Goal: Task Accomplishment & Management: Complete application form

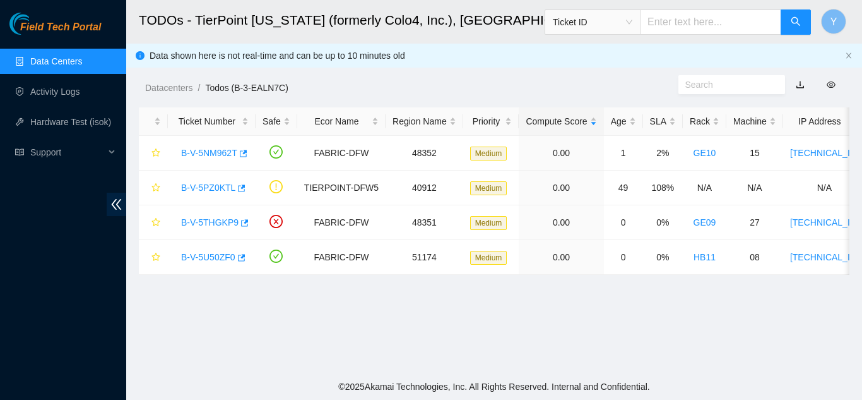
click at [82, 66] on link "Data Centers" at bounding box center [56, 61] width 52 height 10
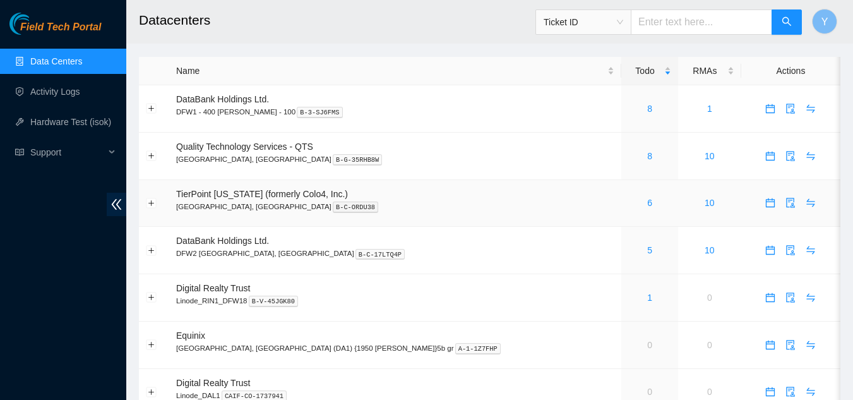
click at [628, 203] on div "6" at bounding box center [649, 203] width 43 height 14
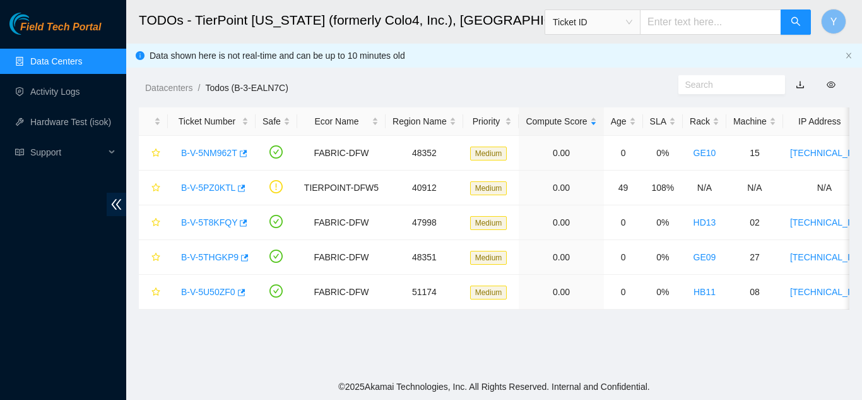
click at [69, 64] on link "Data Centers" at bounding box center [56, 61] width 52 height 10
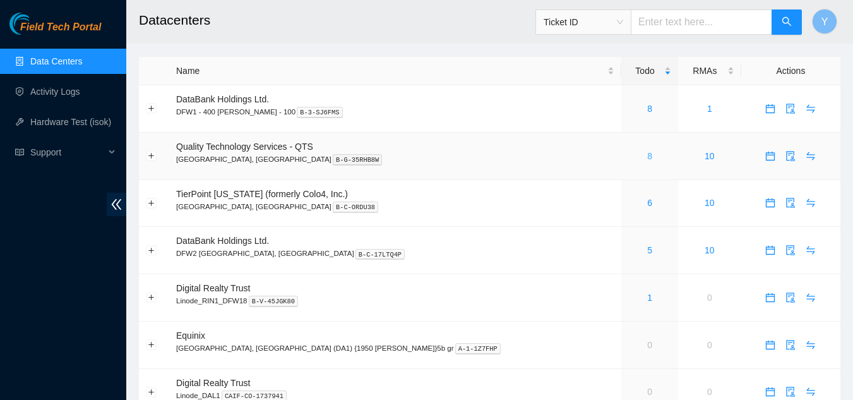
click at [647, 155] on link "8" at bounding box center [649, 156] width 5 height 10
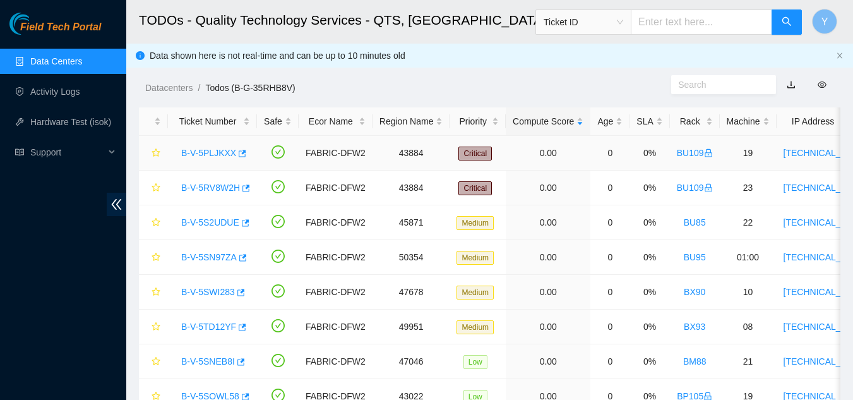
click at [210, 152] on link "B-V-5PLJKXX" at bounding box center [208, 153] width 55 height 10
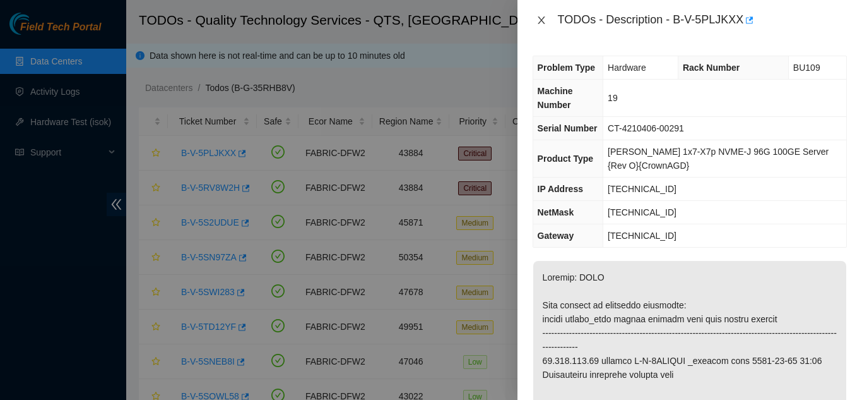
click at [543, 20] on icon "close" at bounding box center [542, 20] width 10 height 10
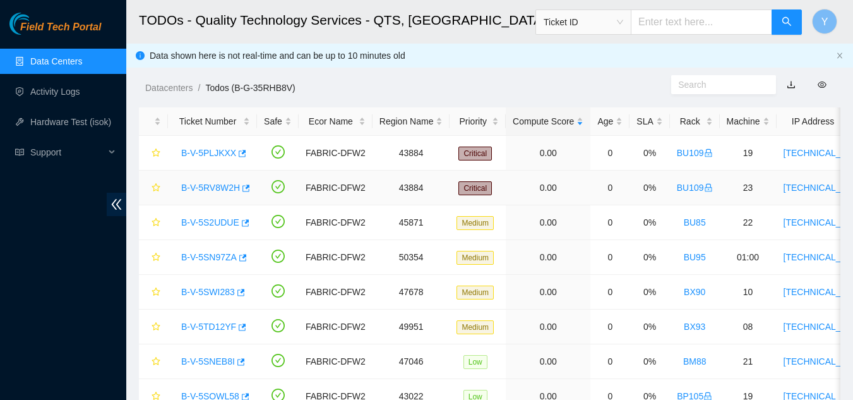
click at [211, 187] on link "B-V-5RV8W2H" at bounding box center [210, 187] width 59 height 10
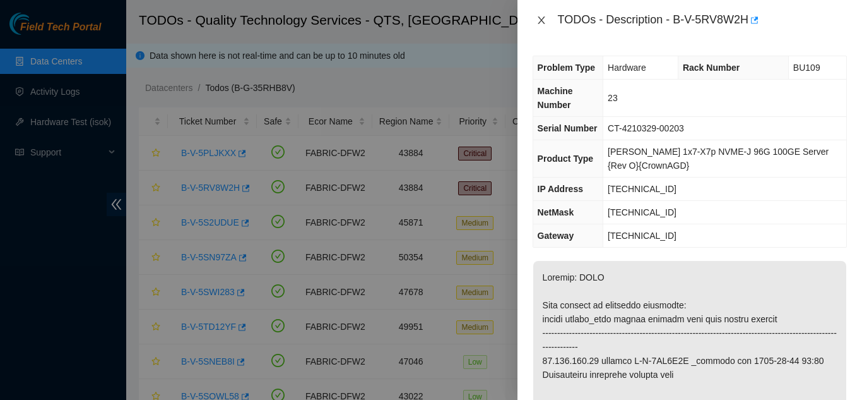
drag, startPoint x: 541, startPoint y: 19, endPoint x: 552, endPoint y: 30, distance: 15.2
click at [545, 23] on icon "close" at bounding box center [542, 20] width 10 height 10
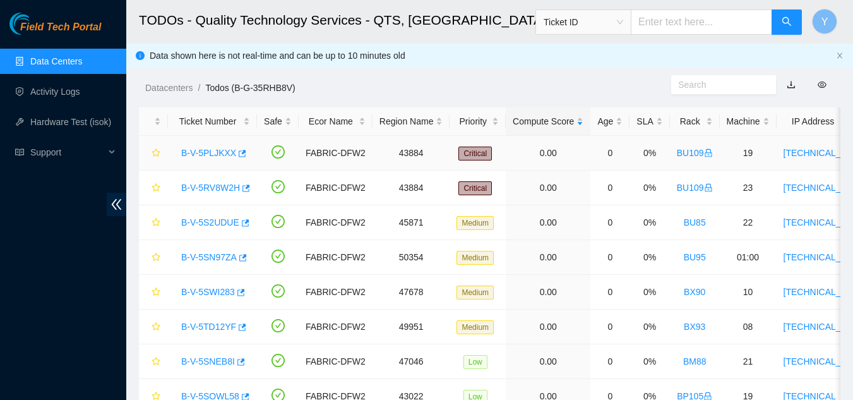
click at [218, 153] on link "B-V-5PLJKXX" at bounding box center [208, 153] width 55 height 10
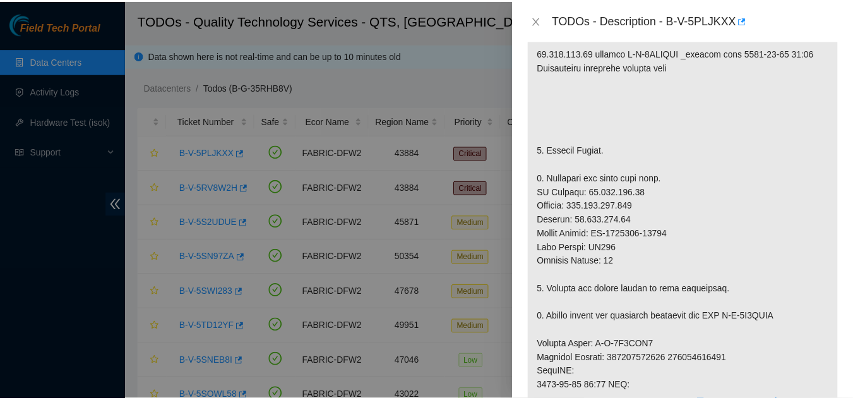
scroll to position [379, 0]
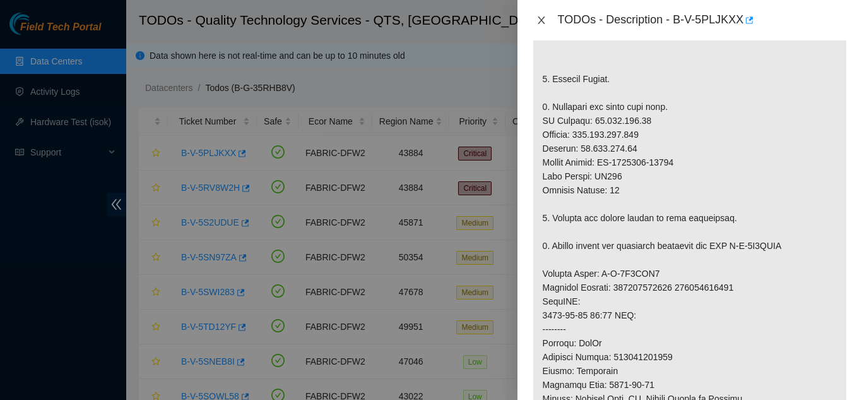
drag, startPoint x: 540, startPoint y: 21, endPoint x: 547, endPoint y: 26, distance: 8.1
click at [544, 23] on icon "close" at bounding box center [542, 20] width 10 height 10
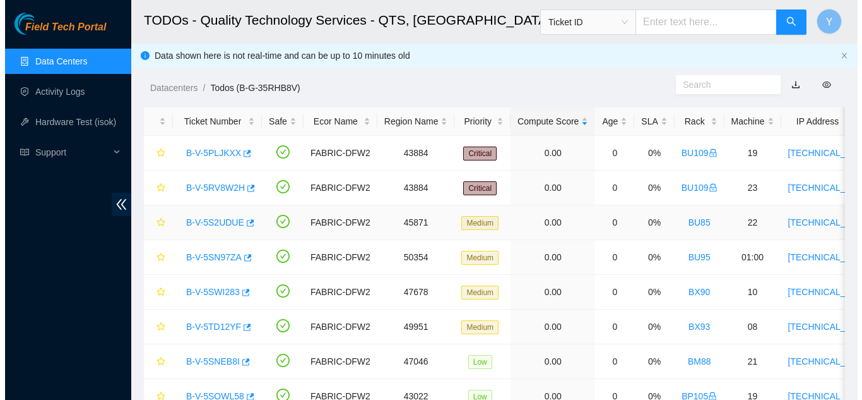
scroll to position [393, 0]
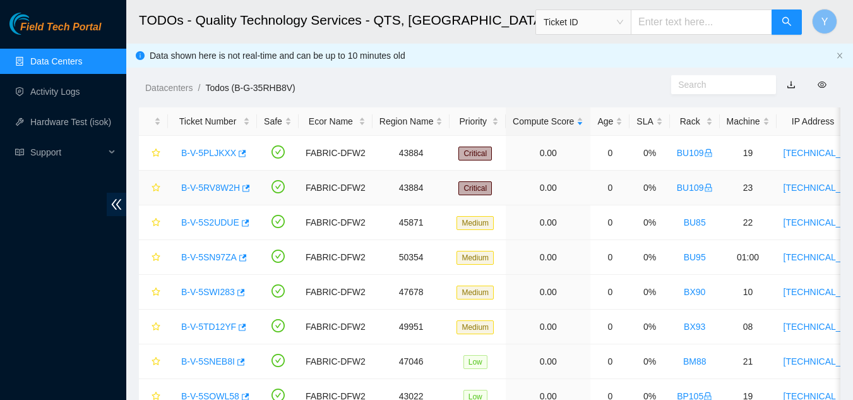
click at [215, 187] on link "B-V-5RV8W2H" at bounding box center [210, 187] width 59 height 10
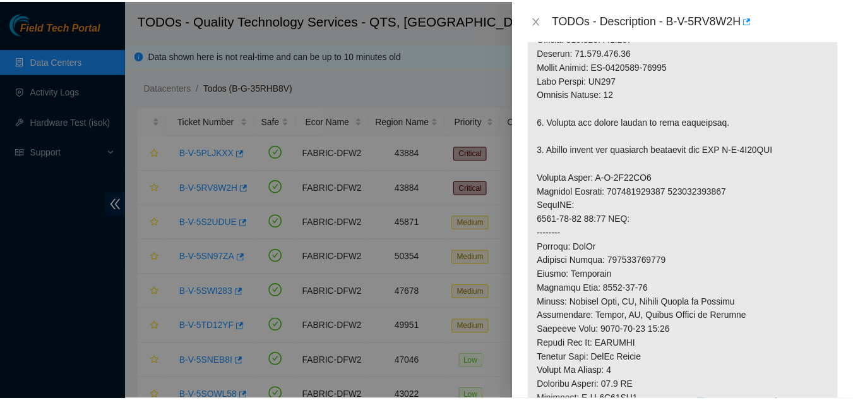
scroll to position [505, 0]
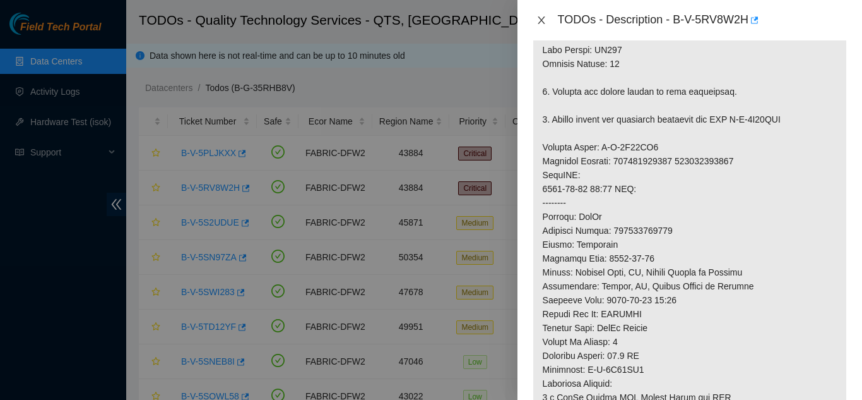
click at [546, 24] on icon "close" at bounding box center [542, 20] width 10 height 10
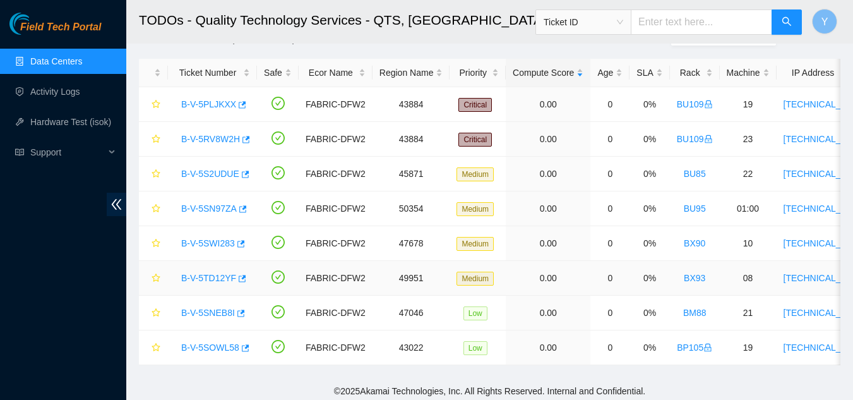
scroll to position [62, 0]
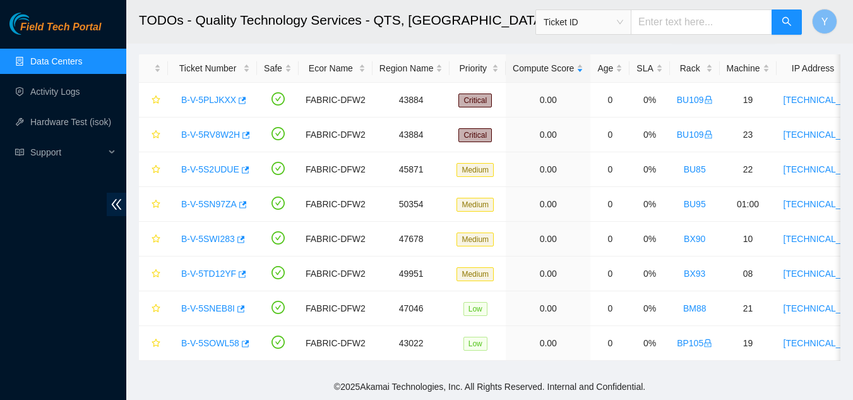
drag, startPoint x: 68, startPoint y: 59, endPoint x: 62, endPoint y: 56, distance: 6.5
click at [67, 59] on link "Data Centers" at bounding box center [56, 61] width 52 height 10
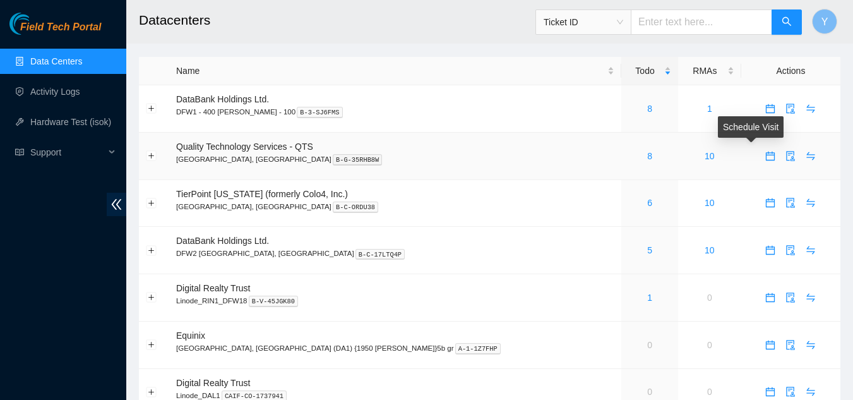
click at [765, 157] on icon "calendar" at bounding box center [770, 156] width 10 height 10
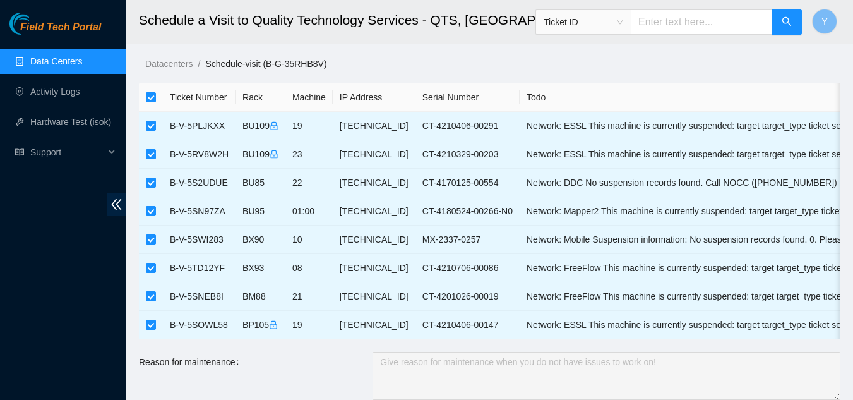
click at [158, 100] on th at bounding box center [151, 97] width 24 height 28
click at [151, 99] on input "checkbox" at bounding box center [151, 97] width 10 height 10
checkbox input "false"
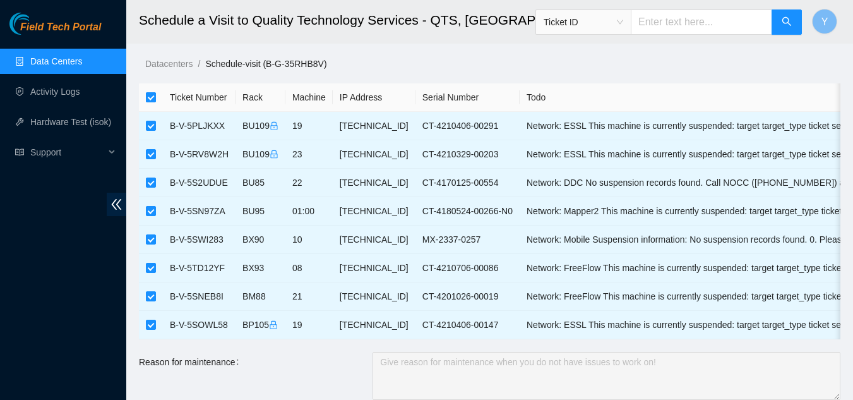
checkbox input "false"
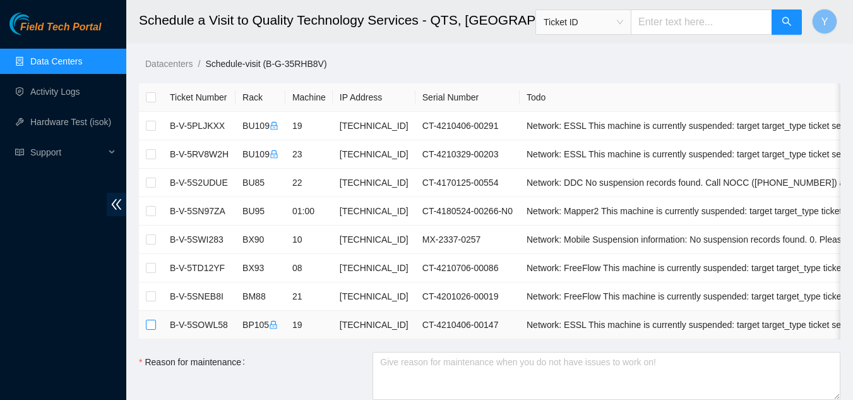
click at [150, 327] on input "checkbox" at bounding box center [151, 324] width 10 height 10
checkbox input "true"
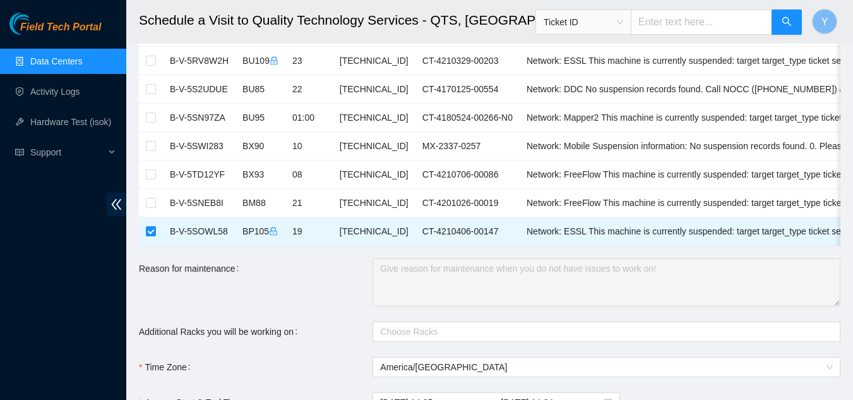
scroll to position [126, 0]
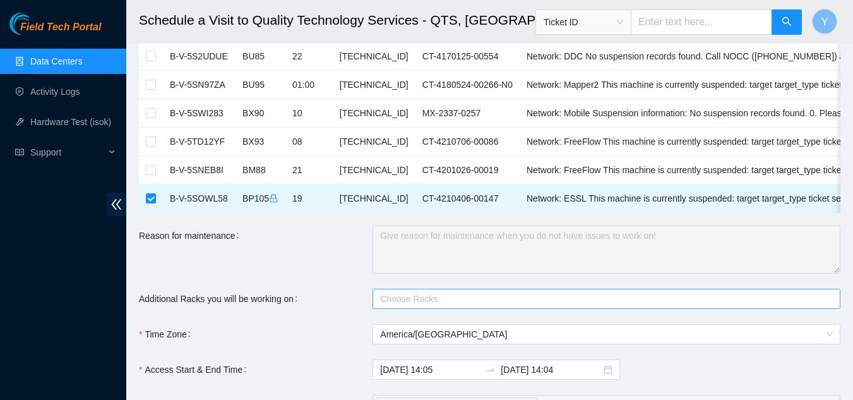
click at [394, 306] on div at bounding box center [600, 298] width 449 height 15
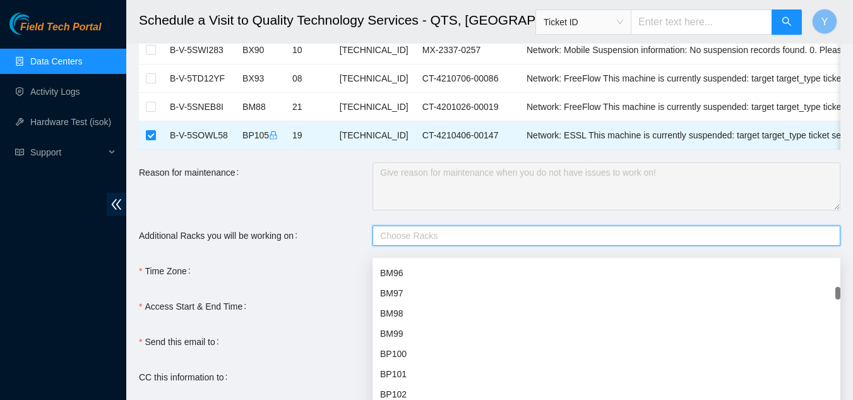
scroll to position [568, 0]
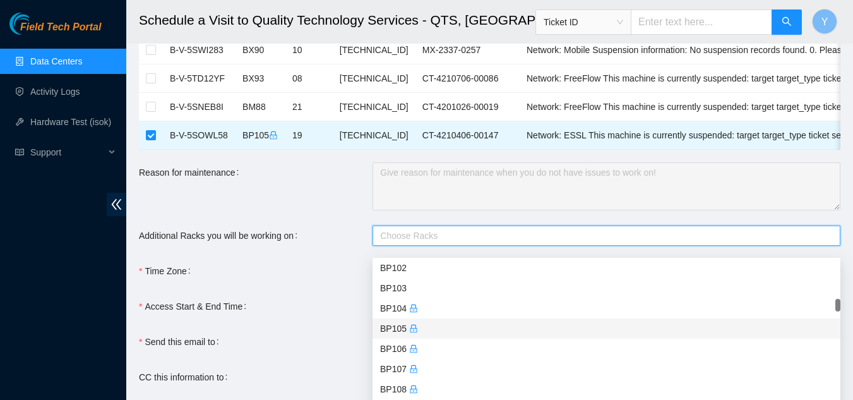
click at [405, 329] on div "BP105" at bounding box center [606, 328] width 453 height 14
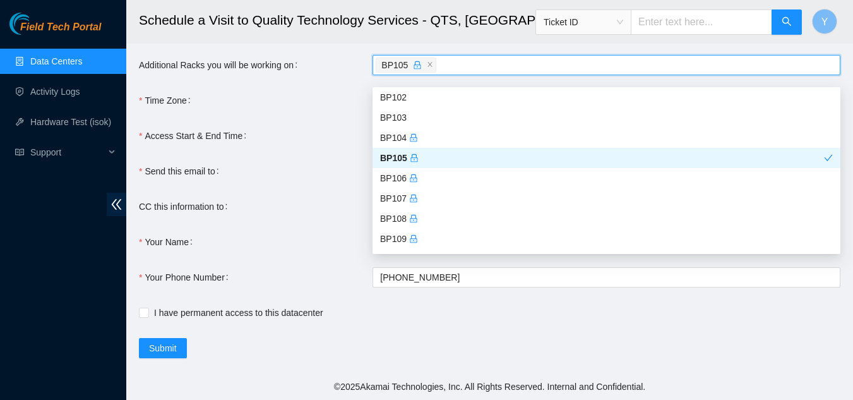
scroll to position [369, 0]
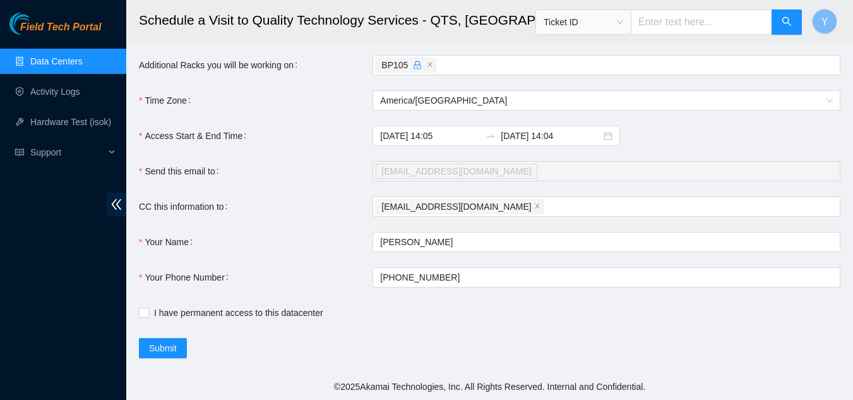
drag, startPoint x: 322, startPoint y: 246, endPoint x: 316, endPoint y: 251, distance: 7.6
click at [321, 246] on div "Your Name" at bounding box center [256, 242] width 234 height 20
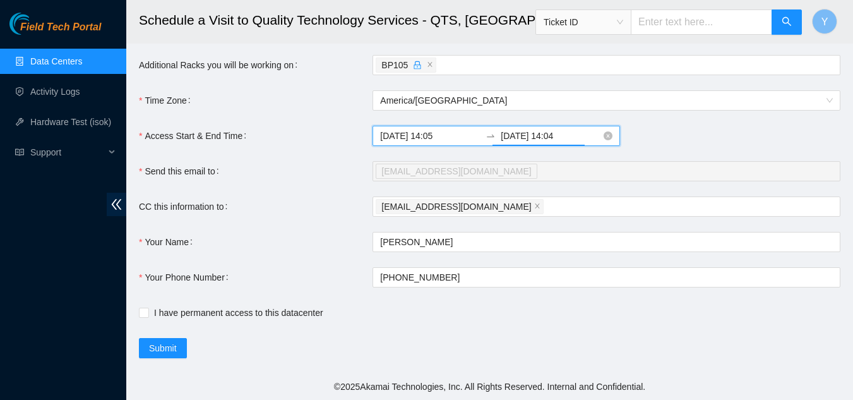
click at [548, 140] on input "2025-08-19 14:04" at bounding box center [551, 136] width 100 height 14
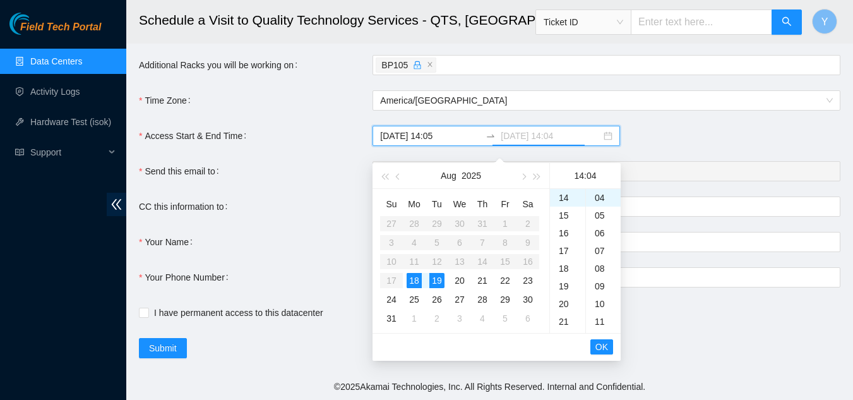
click at [413, 275] on div "18" at bounding box center [414, 280] width 15 height 15
click at [562, 259] on div "18" at bounding box center [567, 268] width 35 height 18
click at [602, 189] on div "00" at bounding box center [603, 198] width 35 height 18
type input "2025-08-18 18:00"
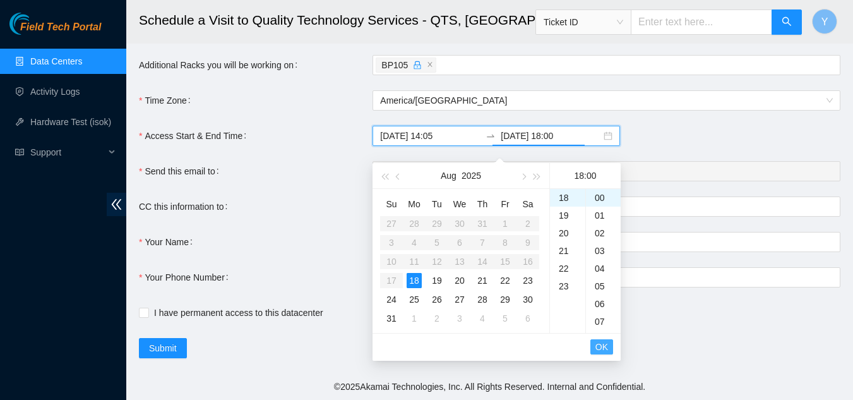
click at [600, 340] on span "OK" at bounding box center [601, 347] width 13 height 14
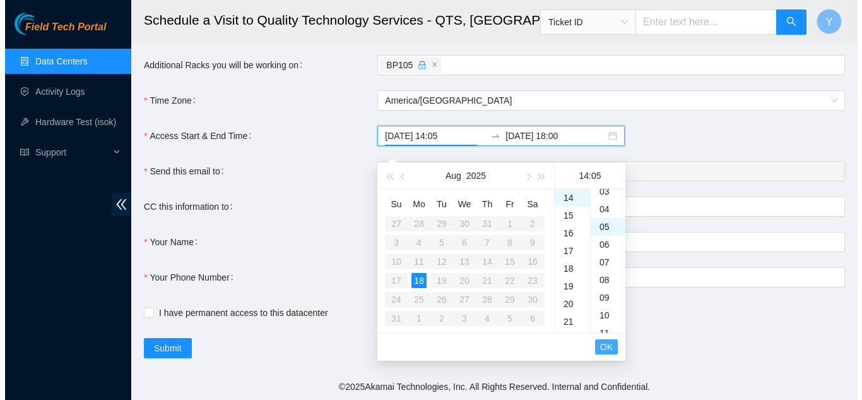
scroll to position [88, 0]
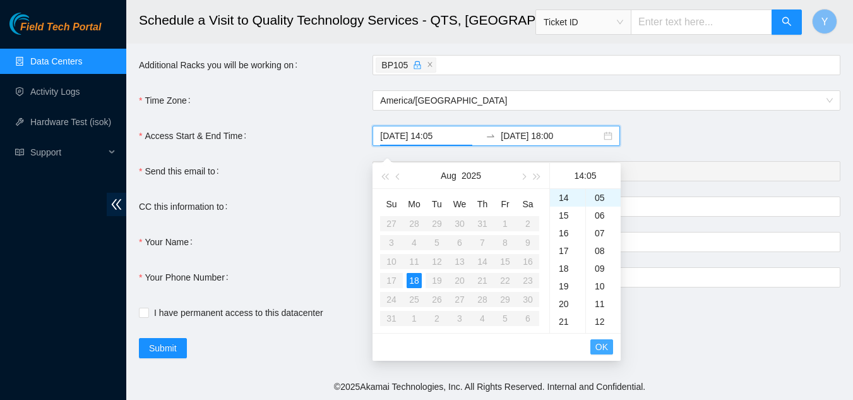
click at [594, 339] on button "OK" at bounding box center [601, 346] width 23 height 15
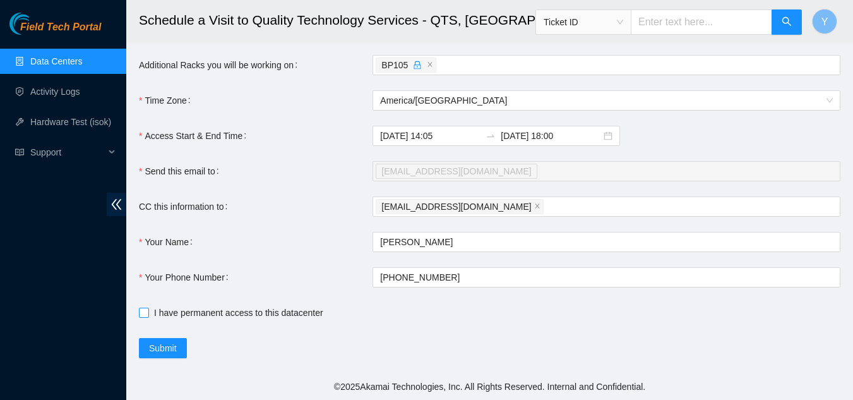
click at [141, 315] on input "I have permanent access to this datacenter" at bounding box center [143, 311] width 9 height 9
checkbox input "true"
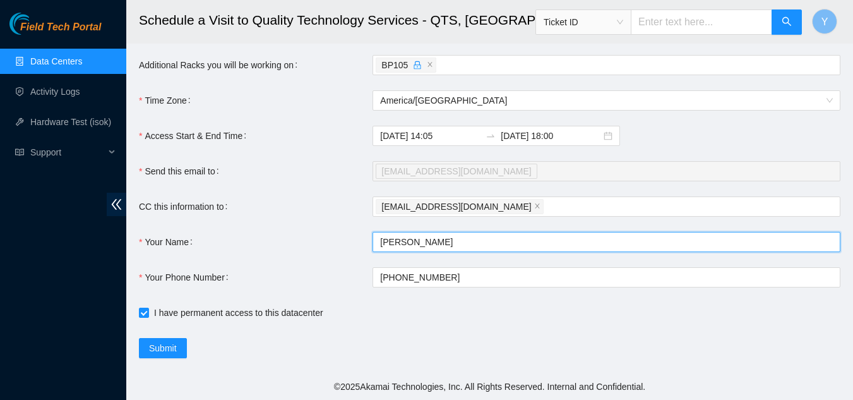
click at [484, 246] on input "Yzaak Russell" at bounding box center [606, 242] width 468 height 20
click at [489, 244] on input "Yzaak Russell" at bounding box center [606, 242] width 468 height 20
click at [448, 242] on input "Yzaak Russell" at bounding box center [606, 242] width 468 height 20
click at [515, 205] on div "yzaakrussell@yahoo.com" at bounding box center [600, 207] width 449 height 18
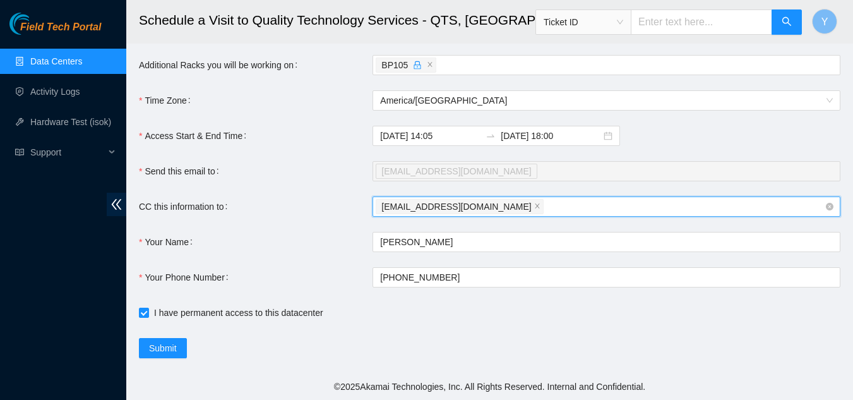
paste input "fts-dfw@akamai.com; nie-hivemind@akamai.com."
drag, startPoint x: 583, startPoint y: 208, endPoint x: 595, endPoint y: 211, distance: 12.4
click at [589, 210] on input "fts-dfw@akamai.com; nie-hivemind@akamai.com." at bounding box center [647, 206] width 202 height 15
type input "fts-dfw@akamai.com nie-hivemind@akamai.com."
drag, startPoint x: 694, startPoint y: 208, endPoint x: 701, endPoint y: 208, distance: 7.0
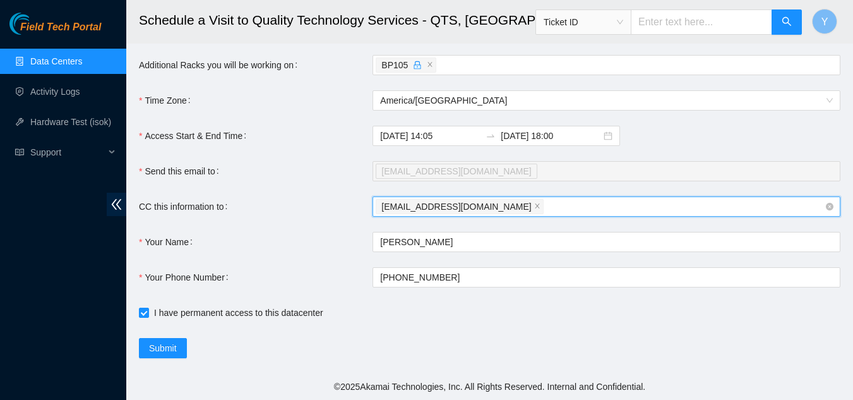
click at [696, 209] on div "yzaakrussell@yahoo.com" at bounding box center [600, 207] width 449 height 18
click at [164, 348] on span "Submit" at bounding box center [163, 348] width 28 height 14
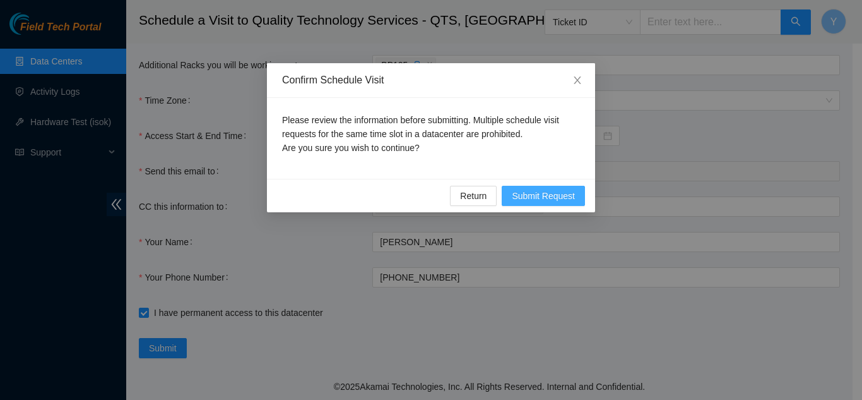
click at [538, 198] on span "Submit Request" at bounding box center [543, 196] width 63 height 14
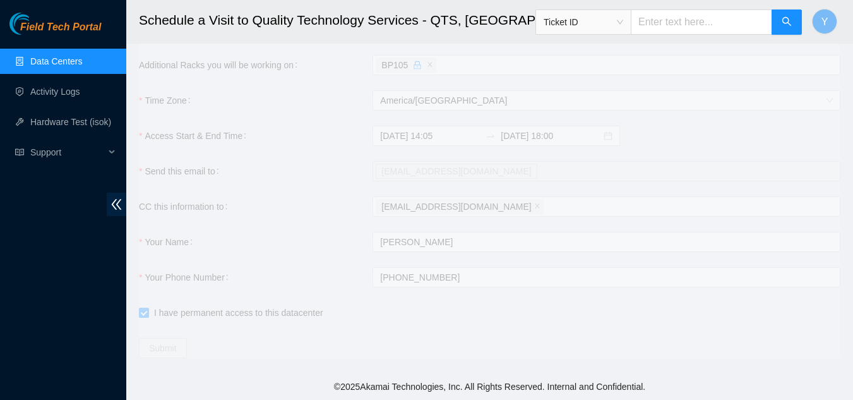
type input "2025-08-18 14:07"
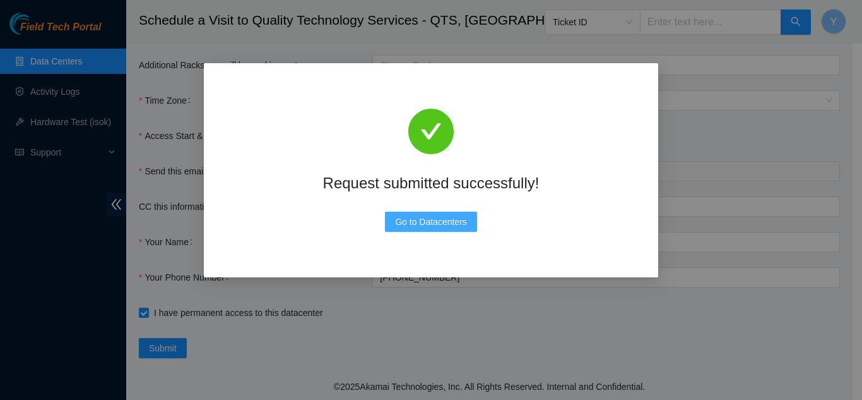
click at [407, 223] on span "Go to Datacenters" at bounding box center [431, 222] width 72 height 14
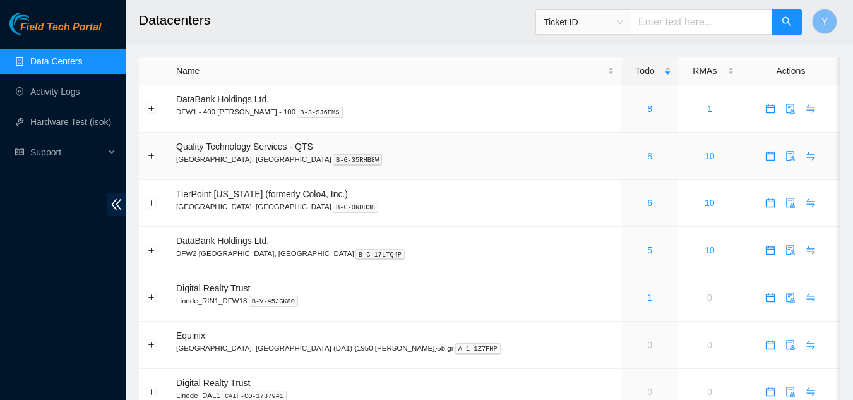
click at [647, 158] on link "8" at bounding box center [649, 156] width 5 height 10
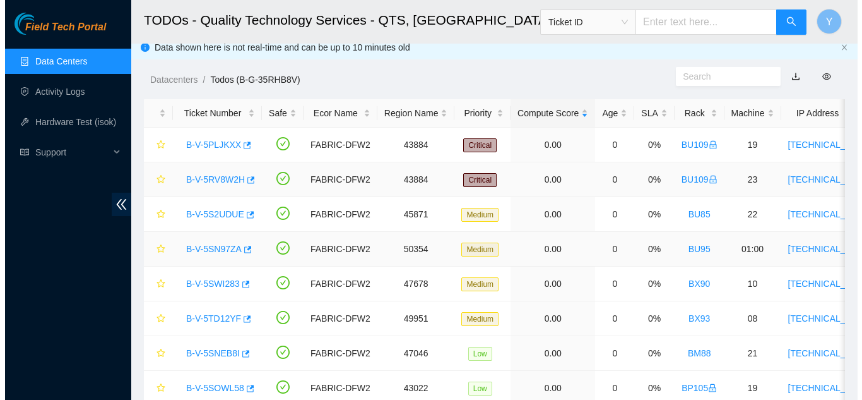
scroll to position [62, 0]
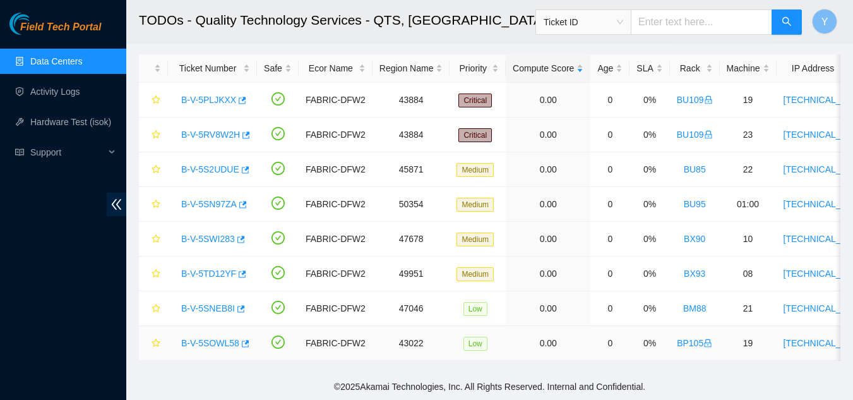
click at [196, 338] on link "B-V-5SOWL58" at bounding box center [210, 343] width 58 height 10
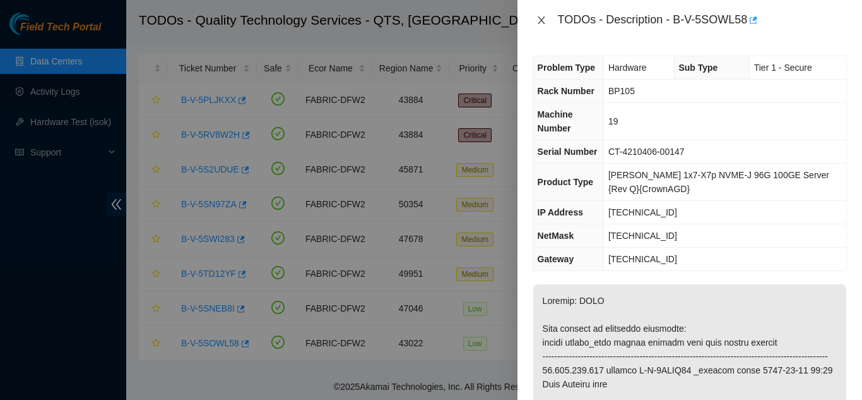
click at [545, 23] on icon "close" at bounding box center [542, 20] width 10 height 10
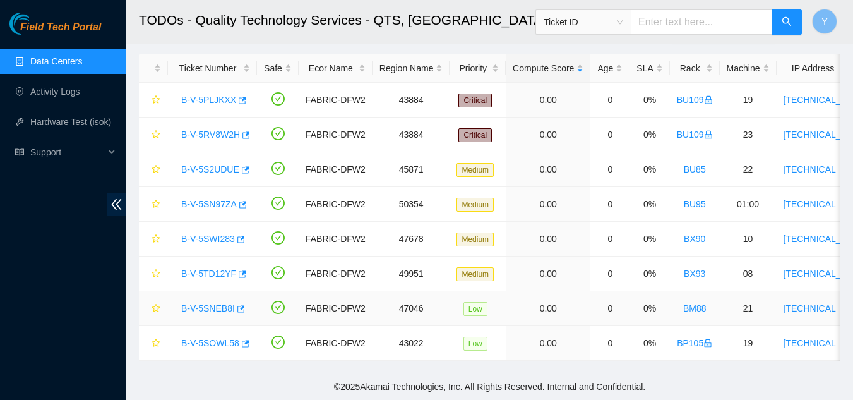
click at [217, 303] on link "B-V-5SNEB8I" at bounding box center [208, 308] width 54 height 10
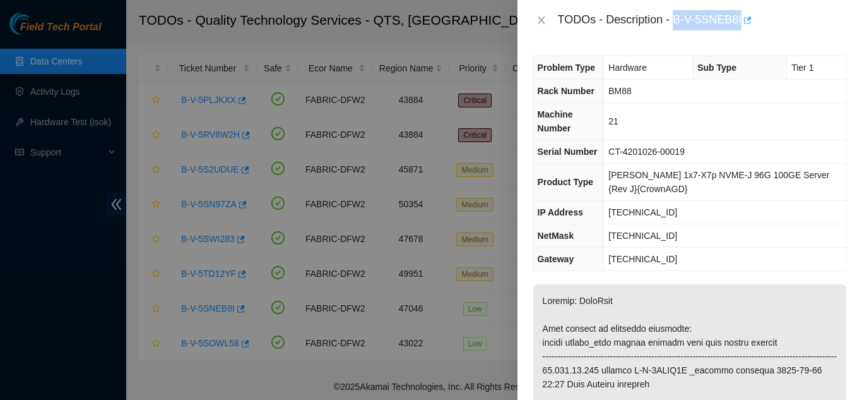
drag, startPoint x: 676, startPoint y: 20, endPoint x: 742, endPoint y: 20, distance: 65.7
click at [742, 19] on div "TODOs - Description - B-V-5SNEB8I" at bounding box center [702, 20] width 289 height 20
copy div "B-V-5SNEB8I"
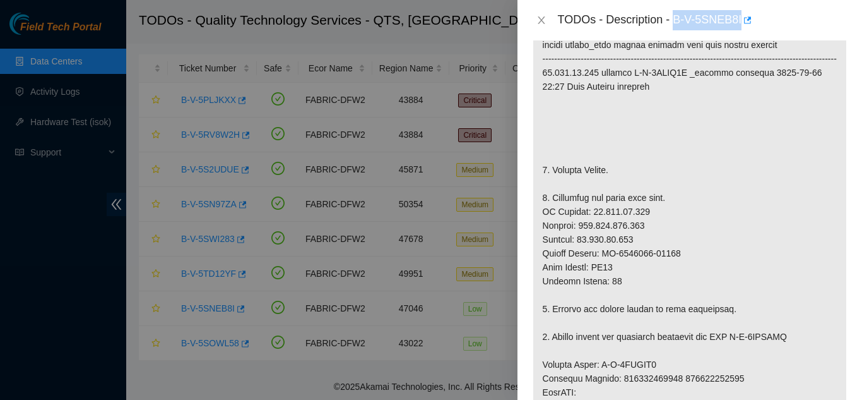
scroll to position [379, 0]
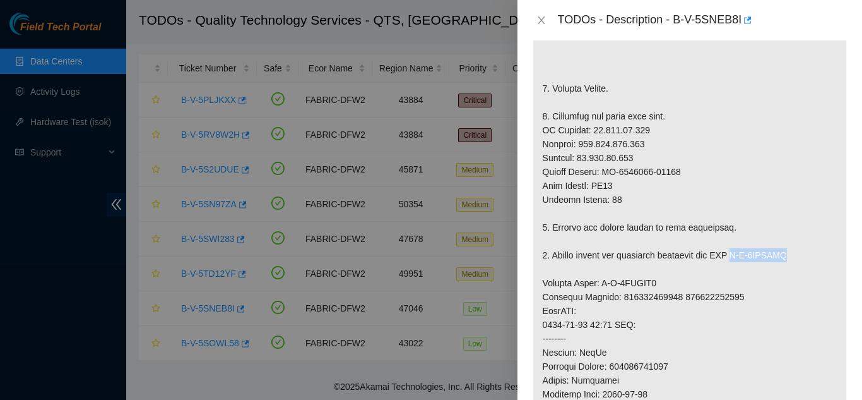
drag, startPoint x: 739, startPoint y: 269, endPoint x: 799, endPoint y: 273, distance: 60.7
click at [799, 273] on p at bounding box center [689, 282] width 313 height 755
copy p "B-V-5TIIOZC"
drag, startPoint x: 602, startPoint y: 300, endPoint x: 617, endPoint y: 300, distance: 15.2
click at [618, 300] on p at bounding box center [689, 282] width 313 height 755
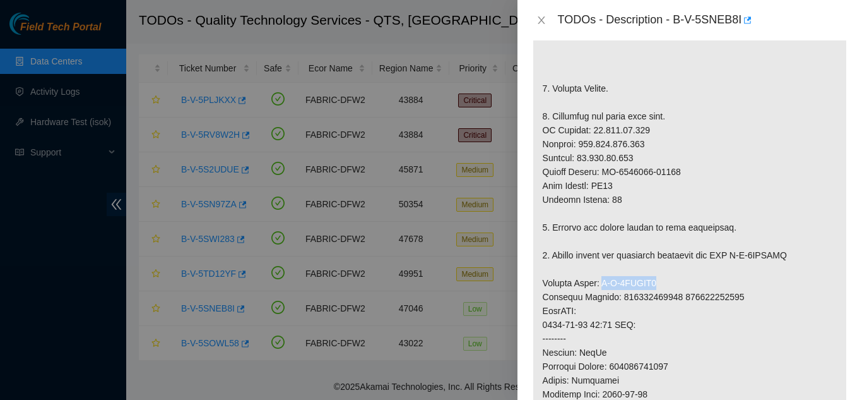
drag, startPoint x: 599, startPoint y: 297, endPoint x: 655, endPoint y: 296, distance: 55.6
click at [653, 296] on p at bounding box center [689, 282] width 313 height 755
copy p "B-V-5TIIOZ3"
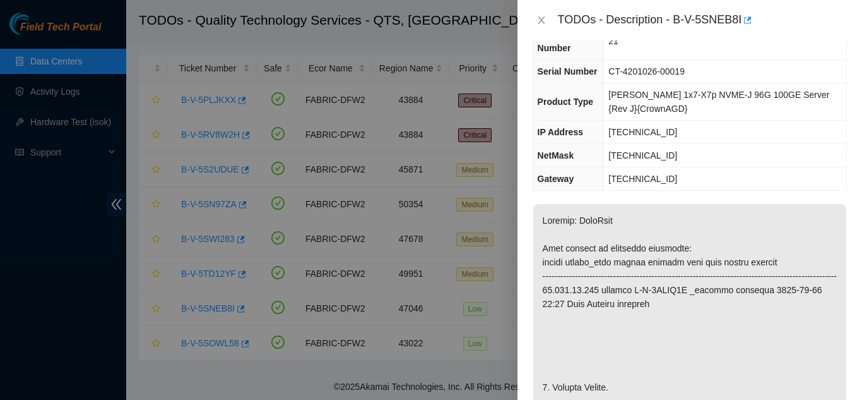
scroll to position [0, 0]
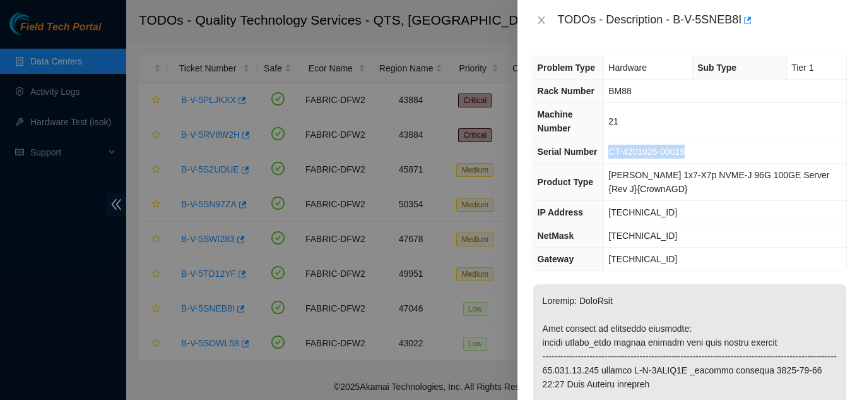
drag, startPoint x: 615, startPoint y: 152, endPoint x: 696, endPoint y: 153, distance: 80.2
click at [696, 153] on td "CT-4201026-00019" at bounding box center [725, 151] width 242 height 23
copy span "CT-4201026-00019"
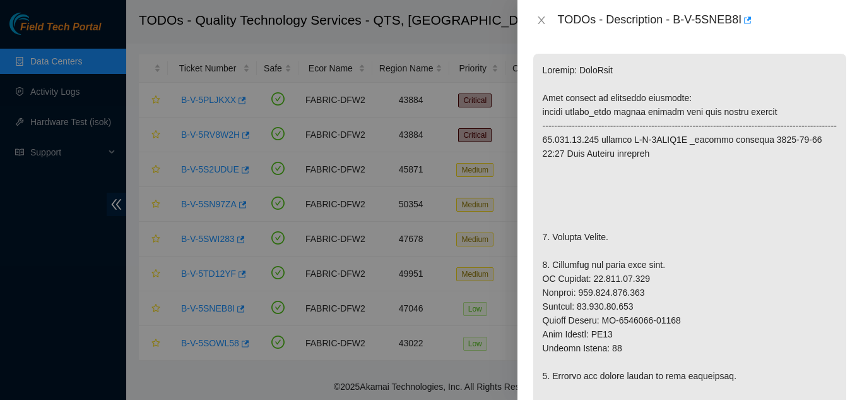
scroll to position [253, 0]
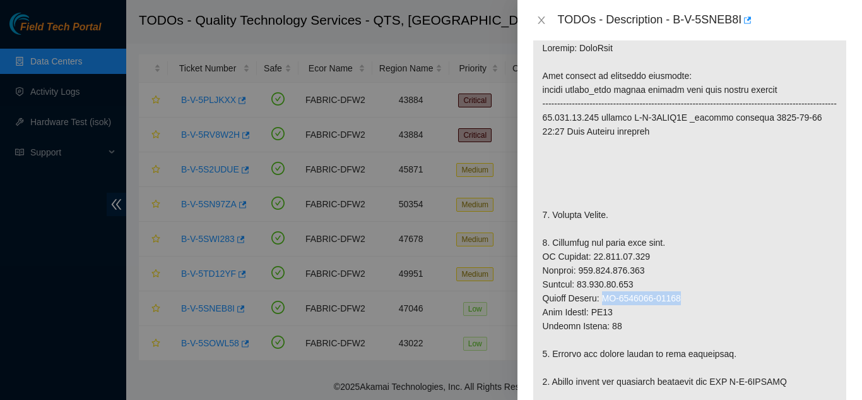
drag, startPoint x: 604, startPoint y: 312, endPoint x: 684, endPoint y: 316, distance: 80.3
copy p "CT-4240320-00051"
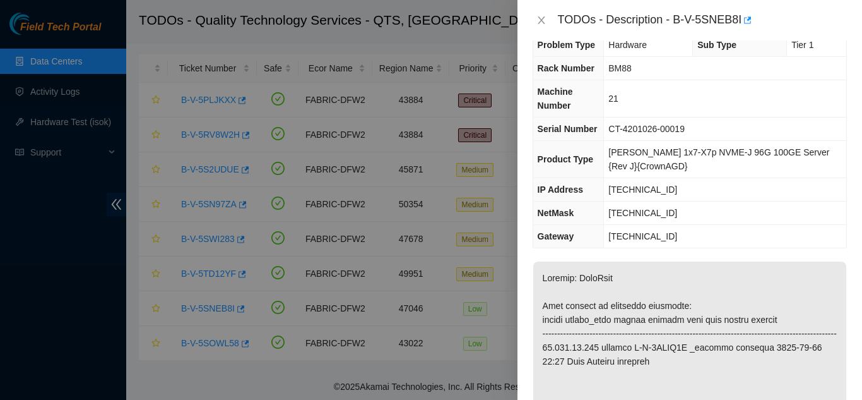
scroll to position [0, 0]
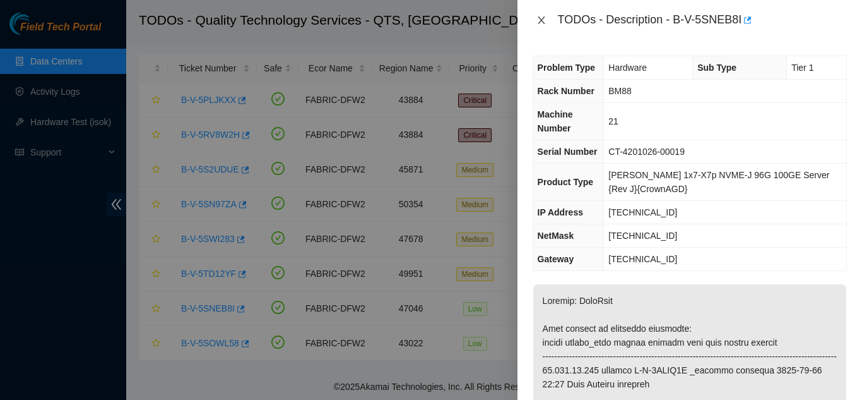
drag, startPoint x: 543, startPoint y: 21, endPoint x: 552, endPoint y: 25, distance: 10.2
click at [552, 25] on div "TODOs - Description - B-V-5SNEB8I" at bounding box center [690, 20] width 314 height 20
drag, startPoint x: 544, startPoint y: 17, endPoint x: 564, endPoint y: 40, distance: 30.8
click at [548, 22] on button "Close" at bounding box center [542, 21] width 18 height 12
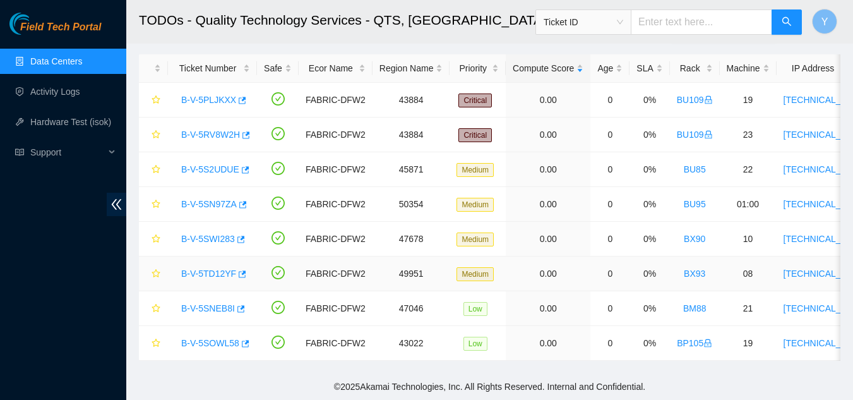
click at [207, 268] on link "B-V-5TD12YF" at bounding box center [208, 273] width 55 height 10
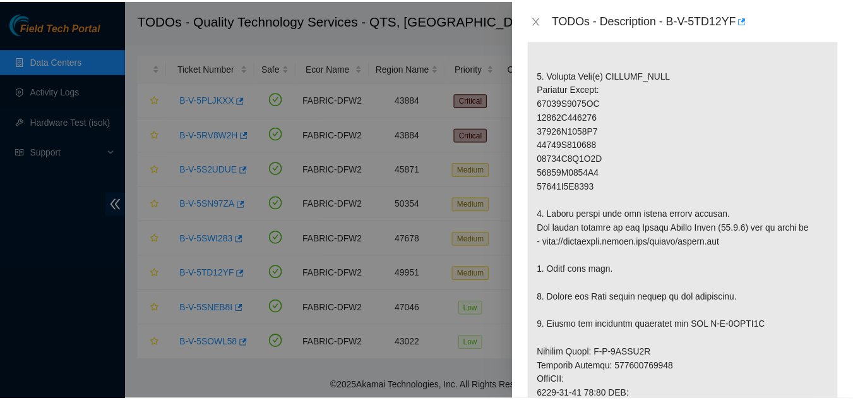
scroll to position [379, 0]
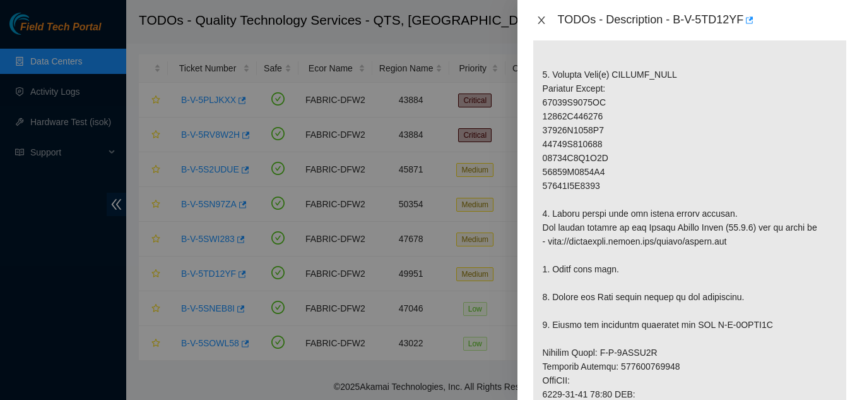
drag, startPoint x: 540, startPoint y: 18, endPoint x: 546, endPoint y: 22, distance: 7.2
click at [542, 19] on icon "close" at bounding box center [542, 20] width 10 height 10
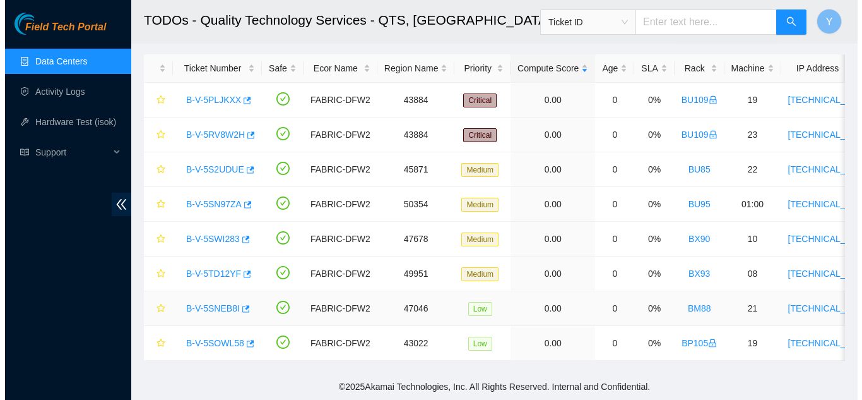
scroll to position [369, 0]
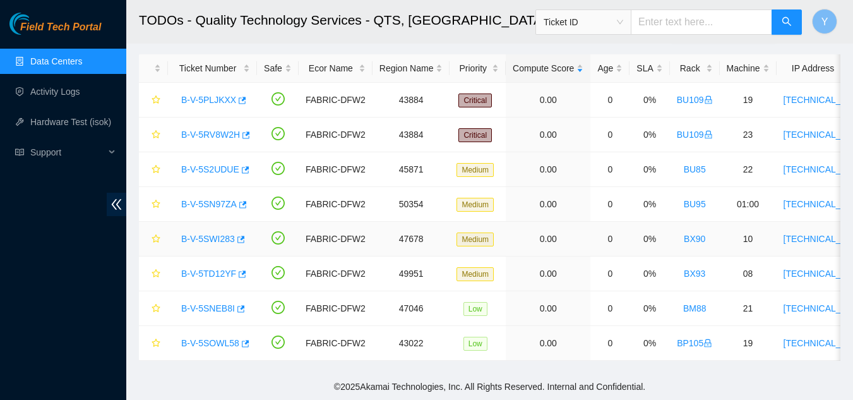
click at [211, 234] on link "B-V-5SWI283" at bounding box center [208, 239] width 54 height 10
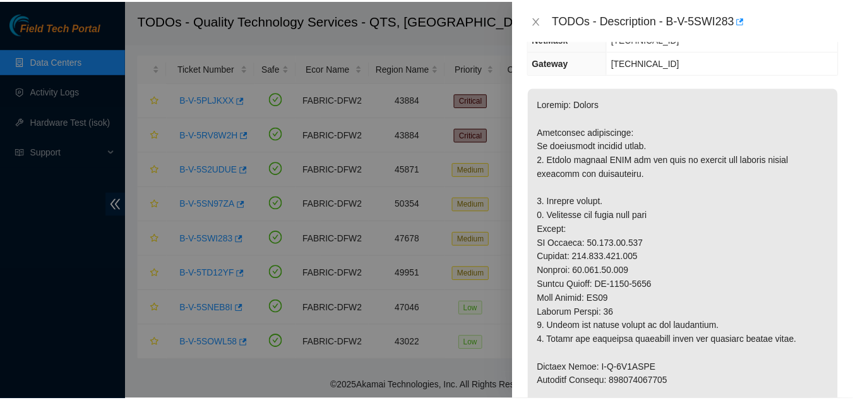
scroll to position [189, 0]
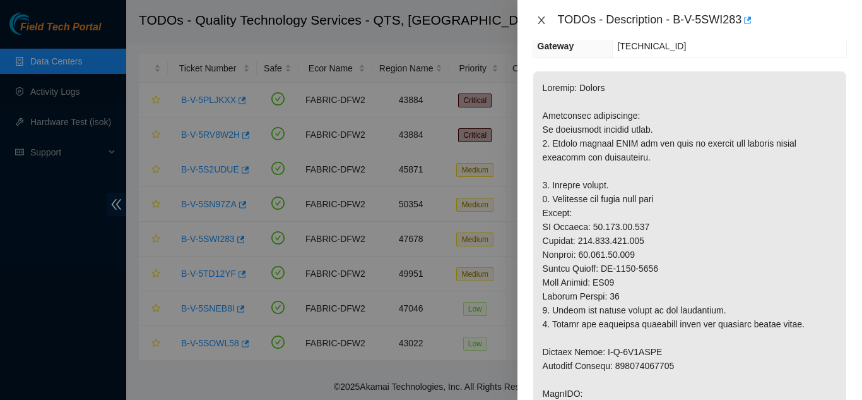
drag, startPoint x: 542, startPoint y: 17, endPoint x: 543, endPoint y: 25, distance: 7.7
click at [542, 18] on icon "close" at bounding box center [542, 20] width 10 height 10
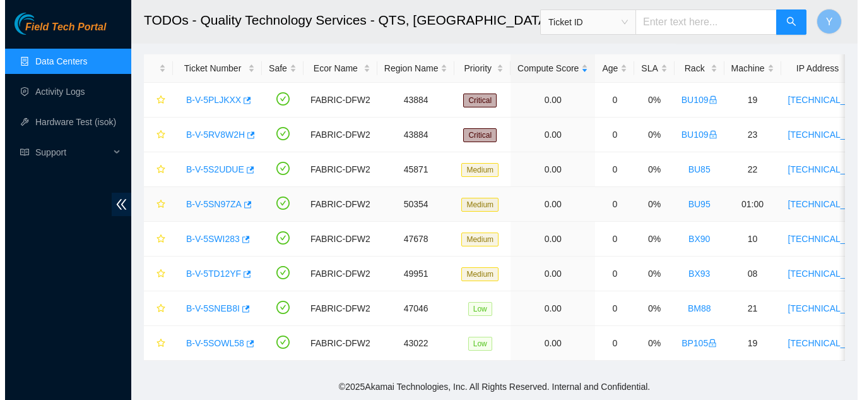
scroll to position [203, 0]
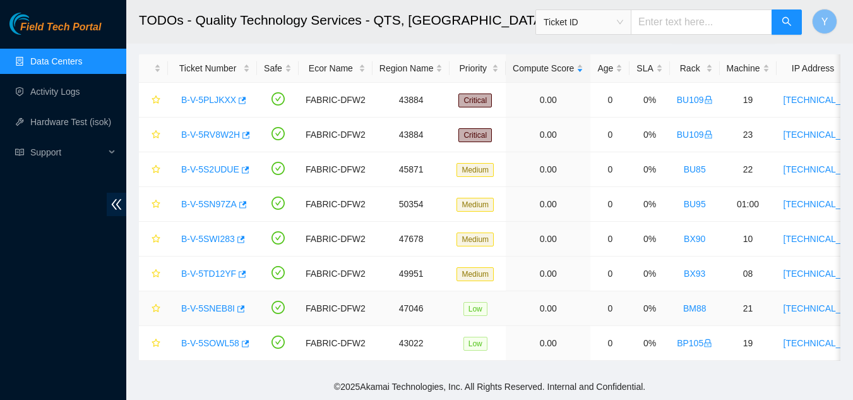
click at [216, 303] on link "B-V-5SNEB8I" at bounding box center [208, 308] width 54 height 10
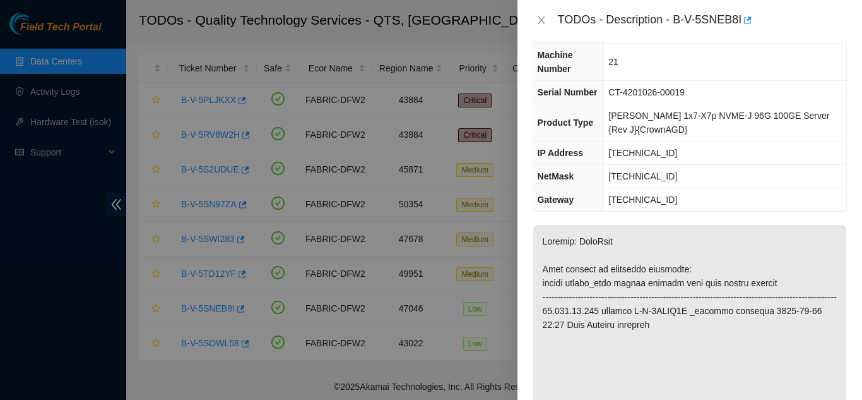
scroll to position [0, 0]
